Goal: Register for event/course

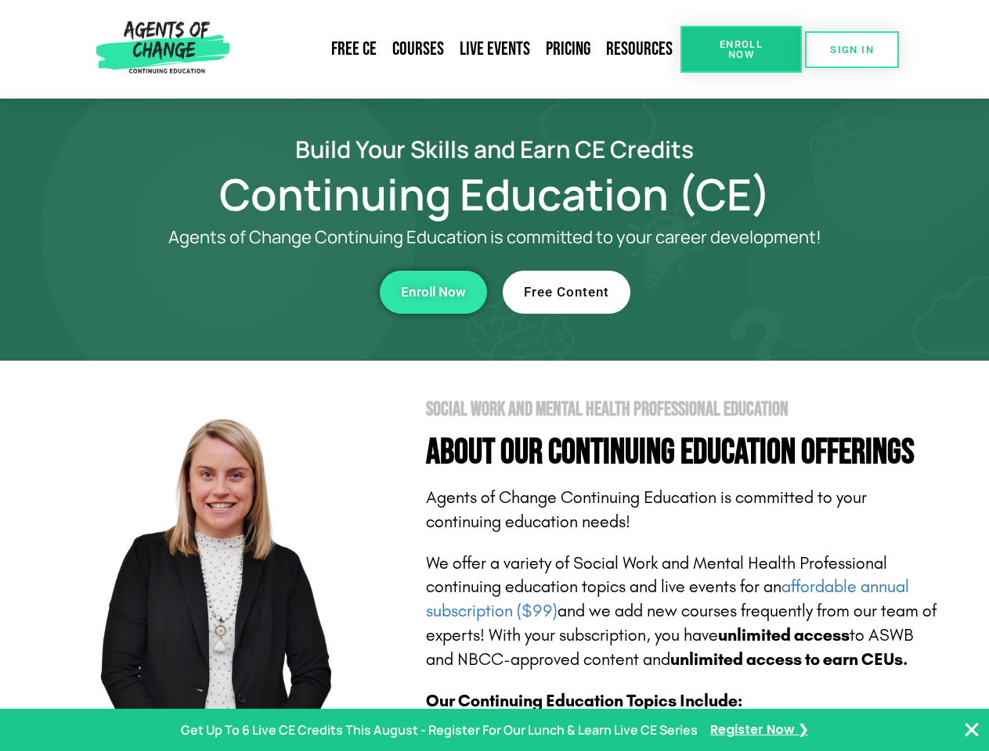
click at [494, 376] on section "Social Work and Mental Health Professional Education About Our Continuing Educa…" at bounding box center [494, 689] width 989 height 657
click at [740, 49] on span "Enroll Now" at bounding box center [740, 49] width 71 height 20
click at [852, 49] on span "SIGN IN" at bounding box center [852, 50] width 44 height 10
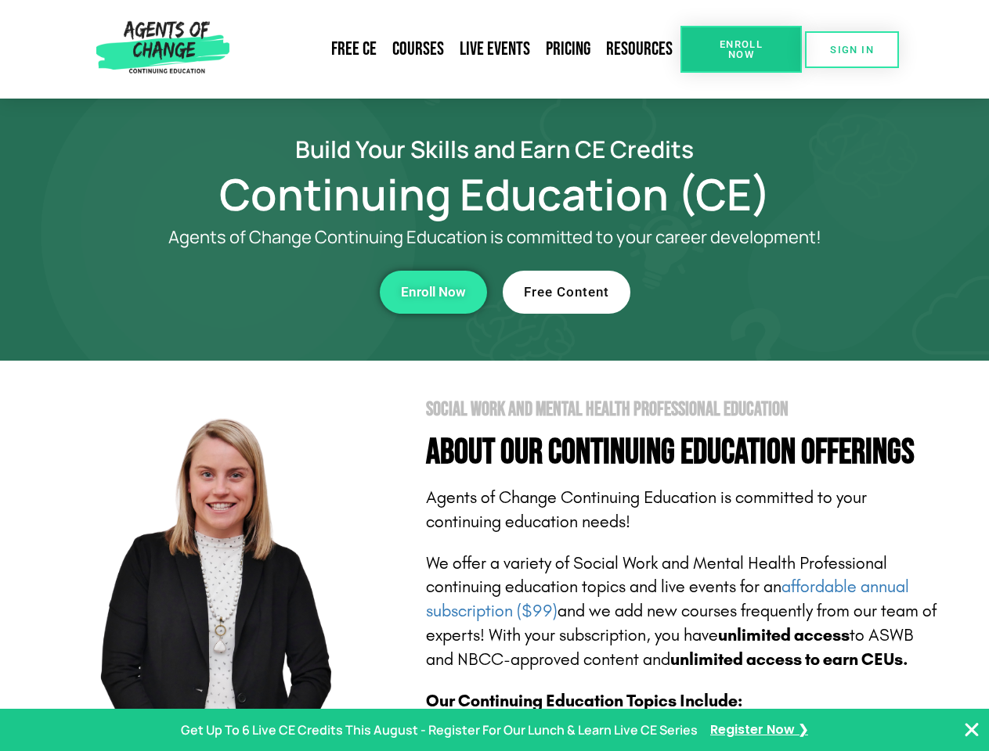
click at [272, 292] on div "Enroll Now" at bounding box center [271, 292] width 430 height 43
click at [433, 292] on span "Enroll Now" at bounding box center [433, 292] width 65 height 13
click at [718, 292] on div "Free Content" at bounding box center [717, 292] width 430 height 43
